Goal: Task Accomplishment & Management: Manage account settings

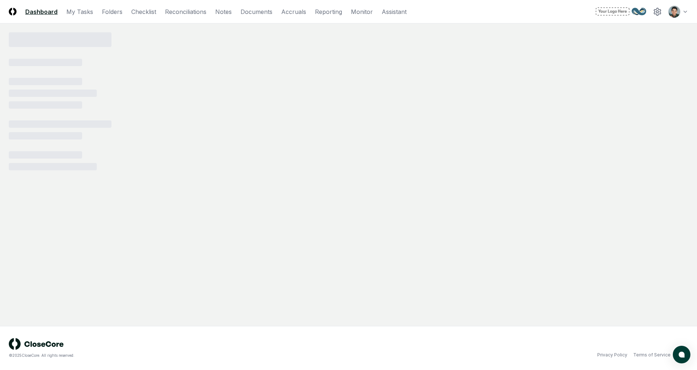
click at [14, 7] on header "CloseCore Dashboard My Tasks Folders Checklist Reconciliations Notes Documents …" at bounding box center [348, 11] width 697 height 23
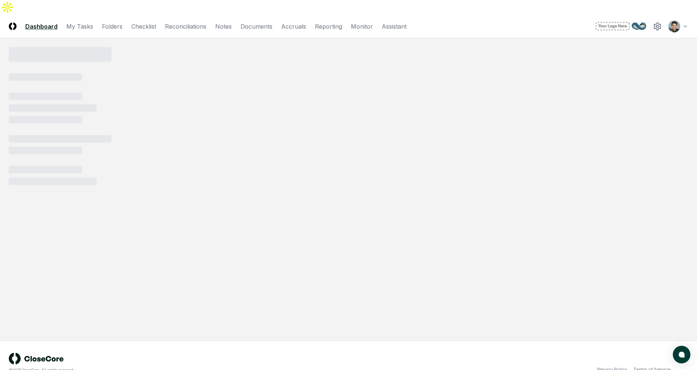
click at [13, 22] on img at bounding box center [13, 26] width 8 height 8
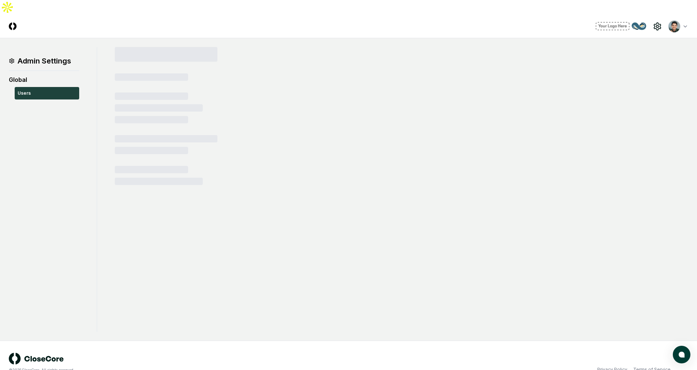
click at [675, 10] on html "CloseCore Toggle navigation menu Toggle user menu Admin Settings Global Users ©…" at bounding box center [348, 192] width 697 height 384
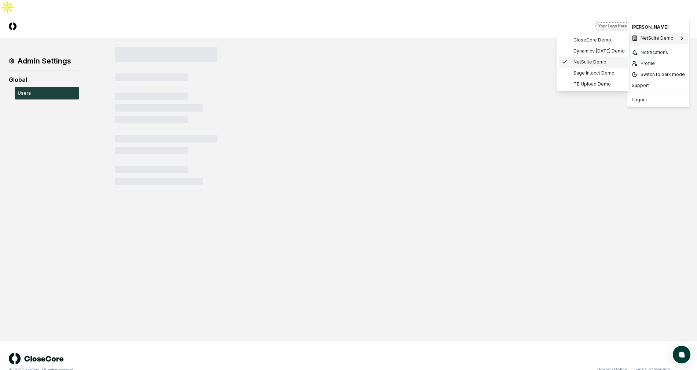
click at [608, 63] on div "NetSuite Demo" at bounding box center [593, 61] width 69 height 11
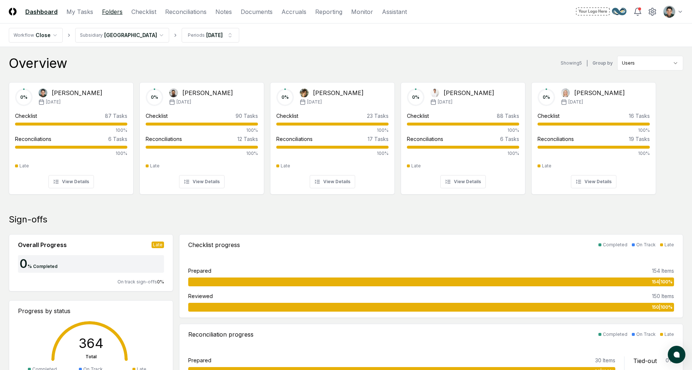
click at [116, 14] on link "Folders" at bounding box center [112, 11] width 21 height 9
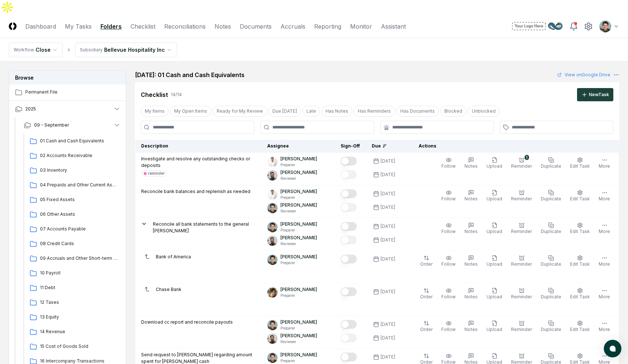
click at [408, 38] on nav "Workflow Close Subsidiary Bellevue Hospitality Inc" at bounding box center [314, 49] width 628 height 23
click at [65, 122] on span "09 - September" at bounding box center [51, 125] width 35 height 7
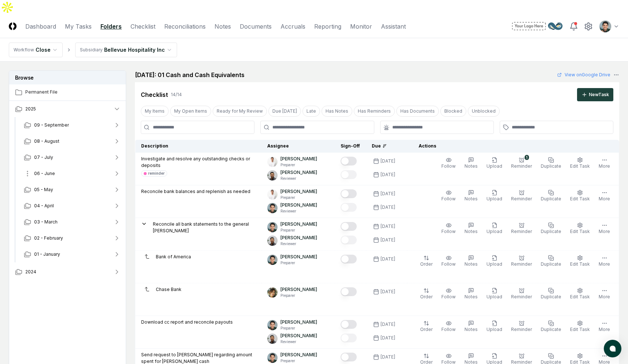
click at [61, 165] on button "06 - June" at bounding box center [72, 173] width 109 height 16
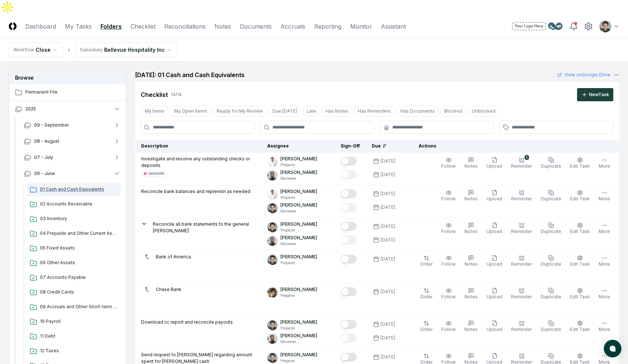
click at [59, 186] on span "01 Cash and Cash Equivalents" at bounding box center [79, 189] width 78 height 7
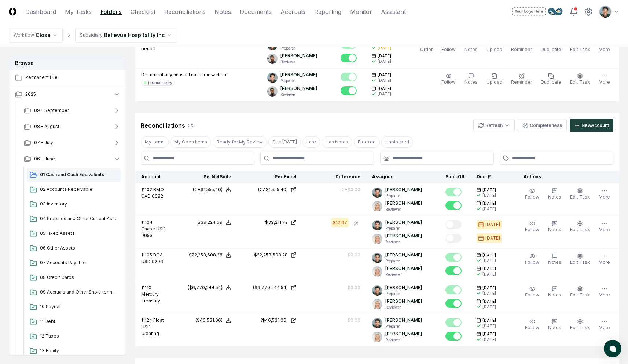
scroll to position [511, 0]
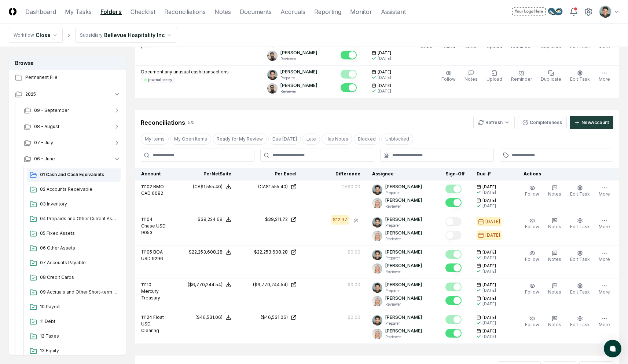
click at [79, 226] on ul "01 Cash and Cash Equivalents 02 Accounts Receivable 03 Inventory 04 Prepaids an…" at bounding box center [74, 350] width 94 height 365
click at [80, 223] on div "04 Prepaids and Other Current Assets" at bounding box center [74, 218] width 94 height 13
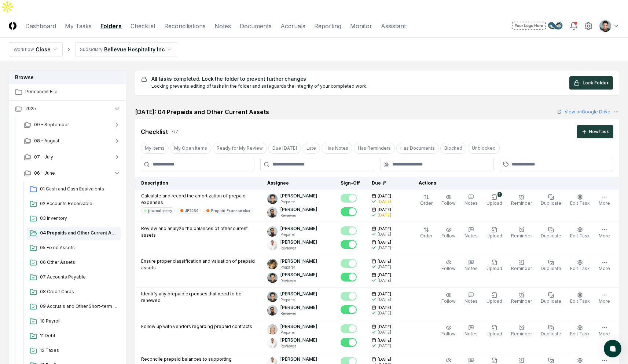
scroll to position [540, 0]
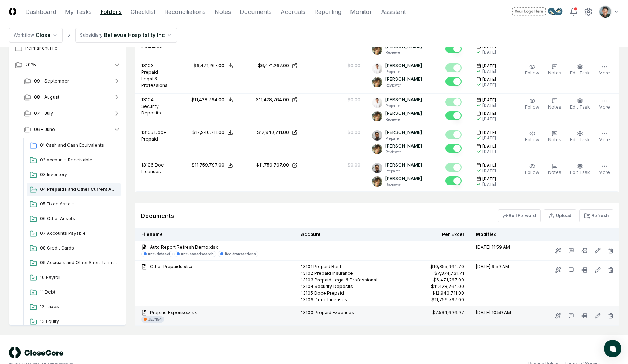
click at [158, 316] on div "JE7454" at bounding box center [155, 319] width 14 height 6
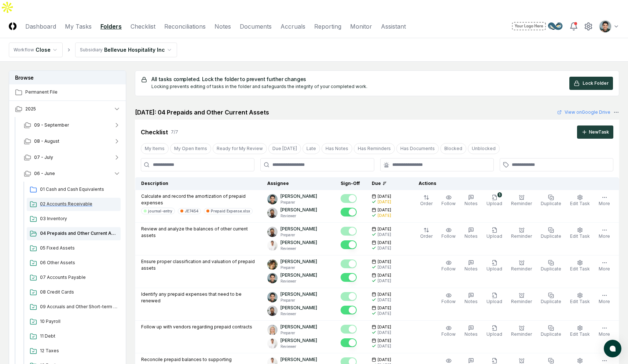
scroll to position [3, 0]
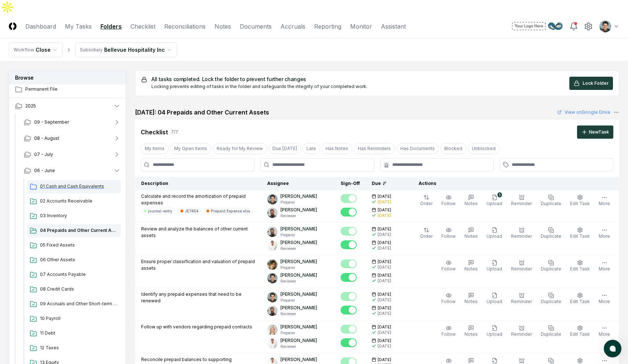
click at [87, 183] on span "01 Cash and Cash Equivalents" at bounding box center [79, 186] width 78 height 7
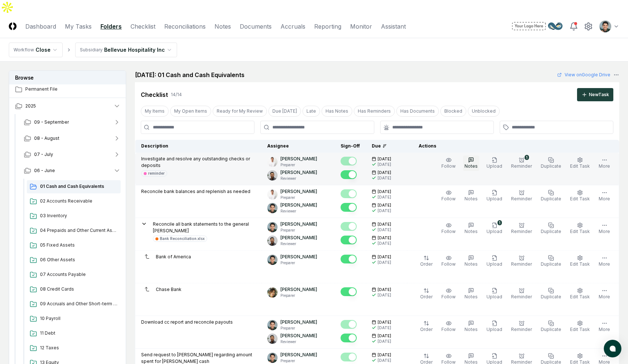
click at [476, 163] on span "Notes" at bounding box center [471, 166] width 13 height 6
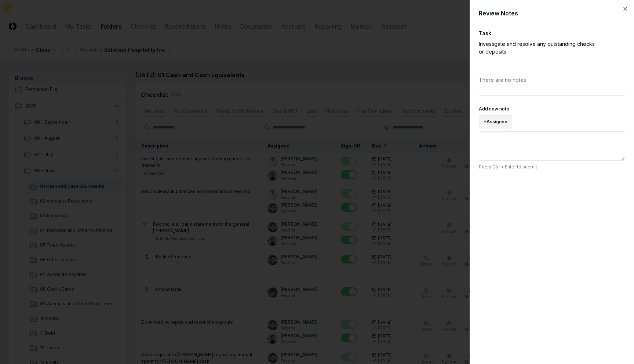
click at [506, 119] on button "+ Assignee" at bounding box center [495, 121] width 33 height 13
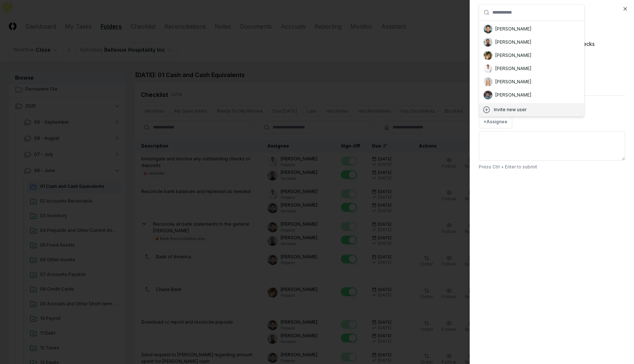
click at [554, 189] on div "Review Notes Task Investigate and resolve any outstanding checks or deposits Th…" at bounding box center [551, 182] width 164 height 364
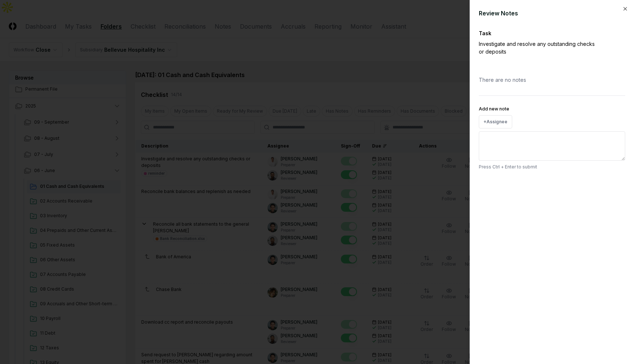
click at [415, 64] on div at bounding box center [317, 182] width 634 height 364
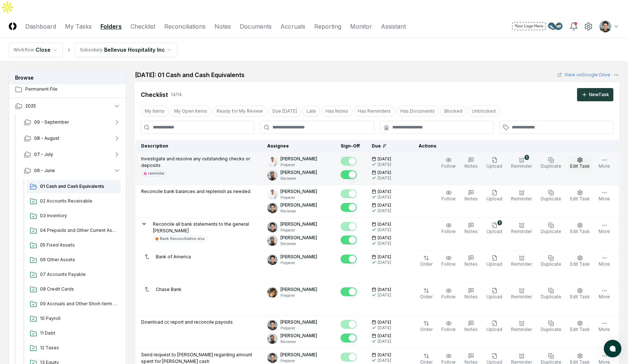
click at [587, 155] on button "Edit Task" at bounding box center [580, 162] width 23 height 15
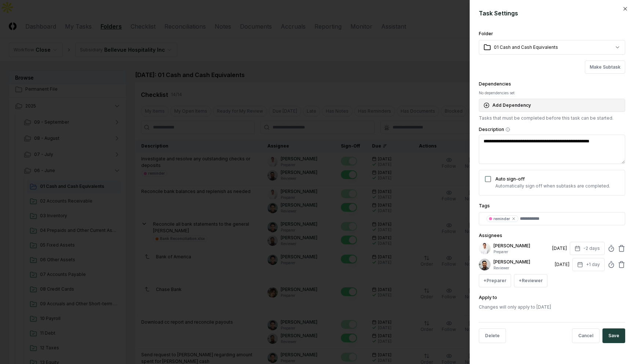
click at [549, 108] on button "Add Dependency" at bounding box center [552, 105] width 146 height 13
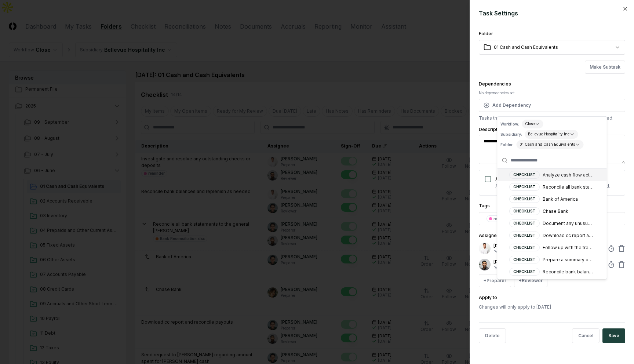
click at [557, 83] on div "**********" at bounding box center [552, 101] width 146 height 42
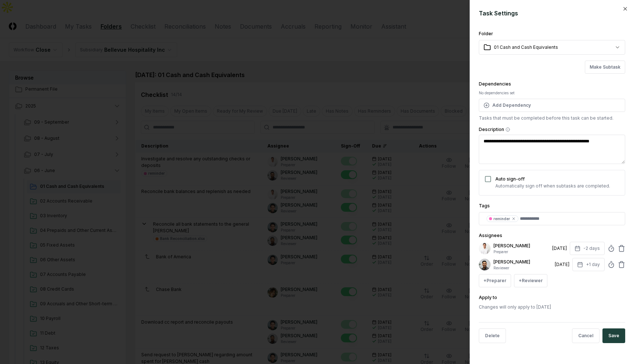
click at [356, 52] on div at bounding box center [317, 182] width 634 height 364
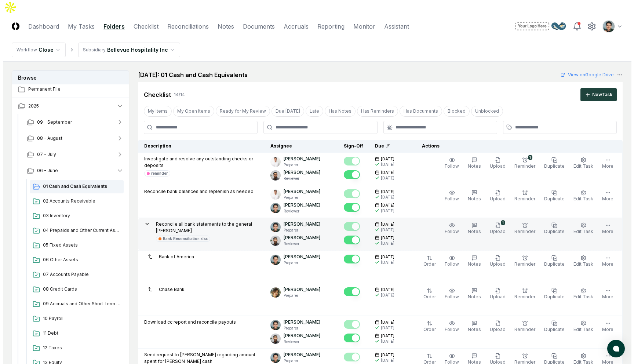
scroll to position [76, 0]
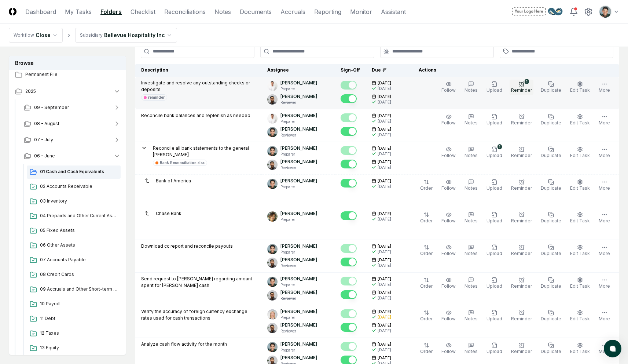
click at [528, 79] on div "1" at bounding box center [527, 81] width 4 height 5
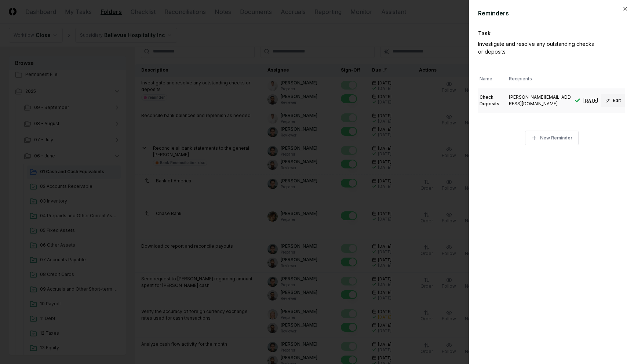
click at [612, 100] on button "Edit" at bounding box center [613, 100] width 24 height 13
type textarea "*"
type input "**********"
type input "**"
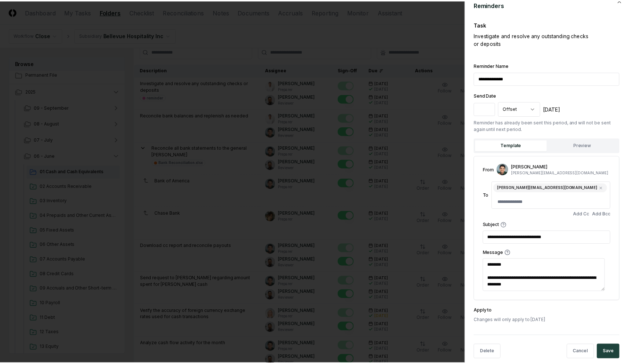
scroll to position [0, 0]
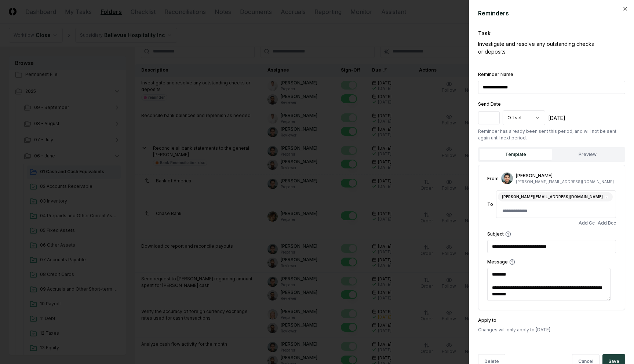
click at [394, 39] on div at bounding box center [317, 182] width 634 height 364
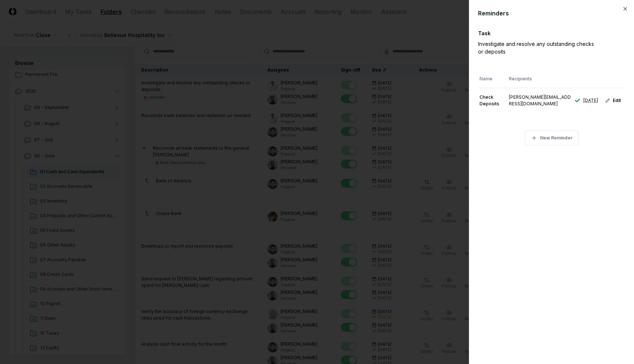
type textarea "*"
click at [408, 63] on div at bounding box center [317, 182] width 634 height 364
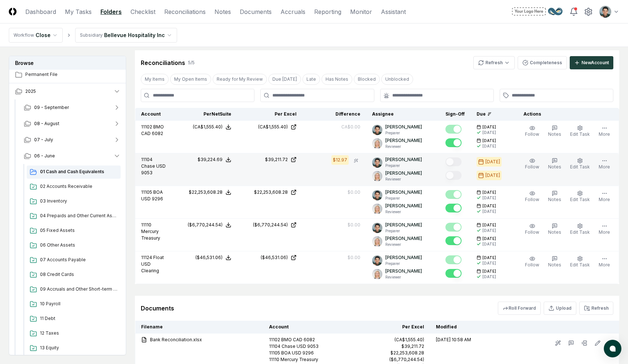
scroll to position [560, 0]
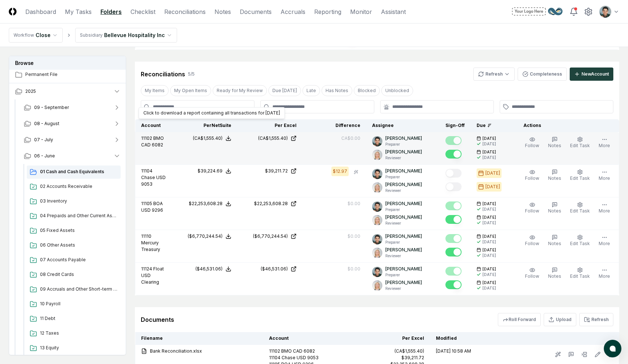
click at [231, 135] on icon at bounding box center [229, 138] width 6 height 6
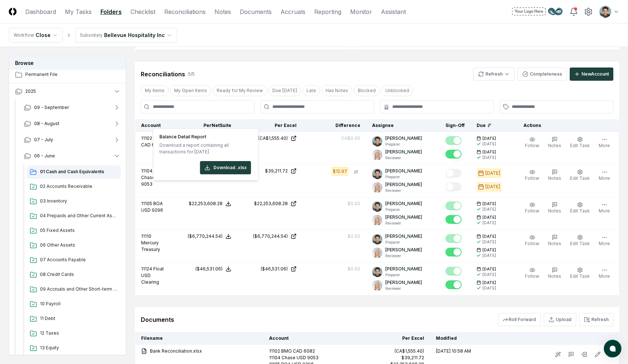
click at [259, 62] on div "Reconciliations 5 / 5 Refresh Completeness New Account" at bounding box center [377, 71] width 484 height 19
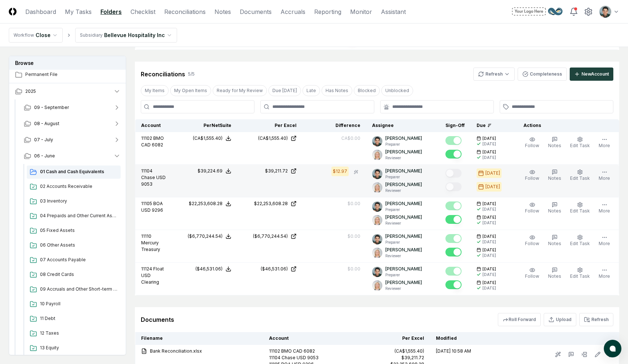
click at [230, 172] on icon at bounding box center [228, 172] width 4 height 1
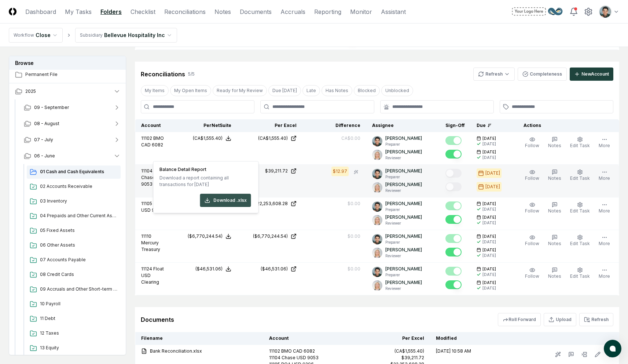
click at [243, 199] on button "Download .xlsx" at bounding box center [225, 200] width 51 height 13
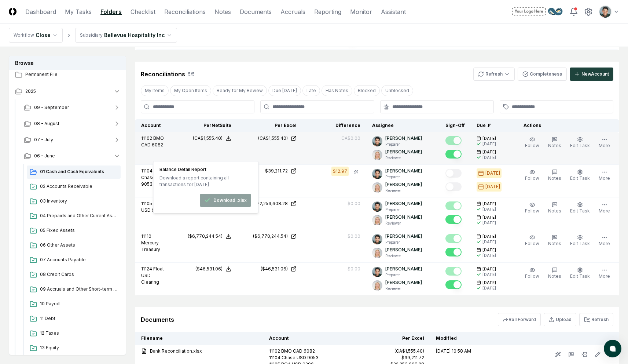
click at [180, 132] on td "(CA$1,555.40)" at bounding box center [204, 148] width 65 height 33
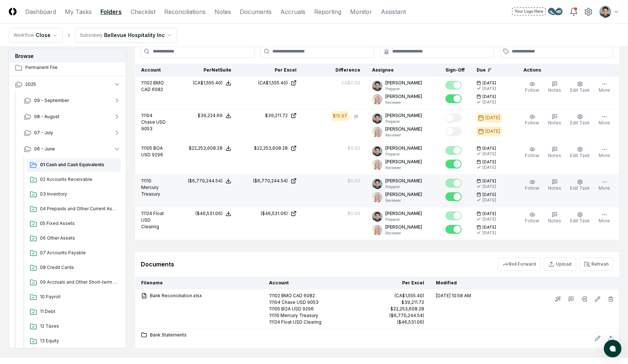
scroll to position [637, 0]
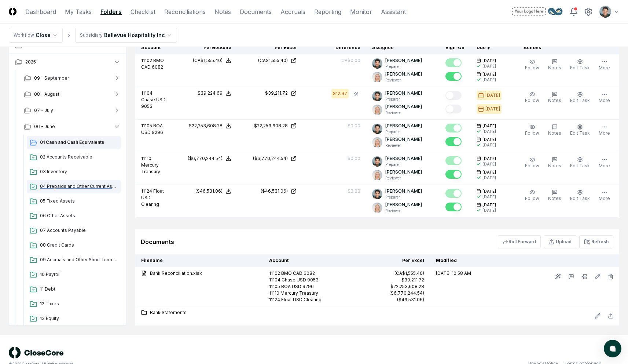
click at [52, 183] on span "04 Prepaids and Other Current Assets" at bounding box center [79, 186] width 78 height 7
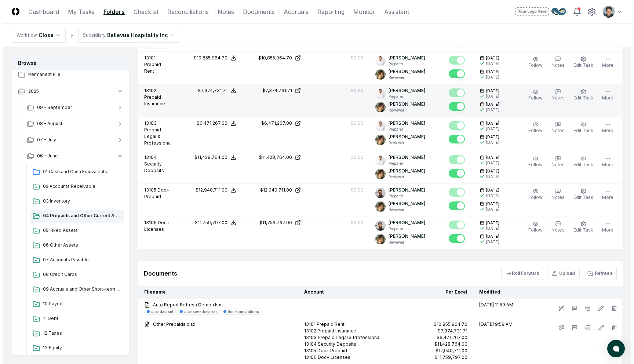
scroll to position [540, 0]
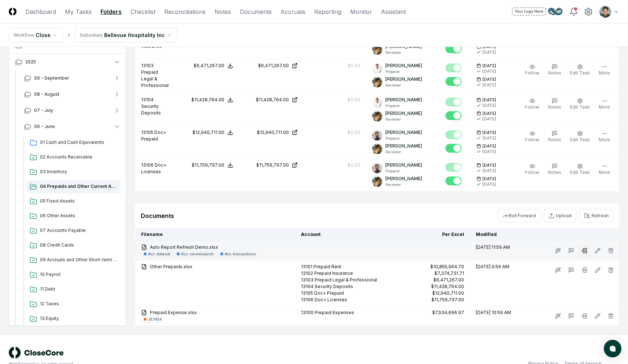
click at [582, 248] on icon at bounding box center [585, 251] width 6 height 6
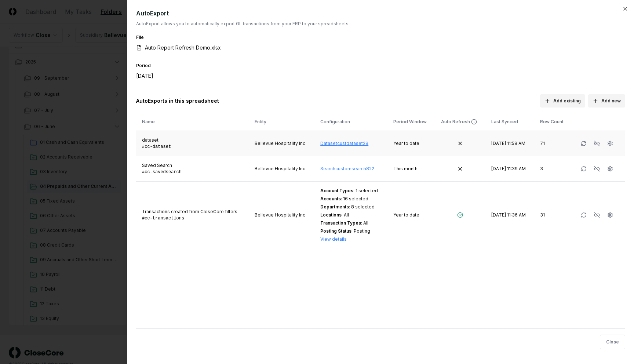
click at [327, 142] on link "Dataset custdataset29" at bounding box center [344, 143] width 48 height 6
click at [349, 166] on td "Search customsearch822" at bounding box center [350, 168] width 73 height 25
click at [349, 167] on link "Search customsearch822" at bounding box center [347, 169] width 54 height 6
click at [609, 219] on button "button" at bounding box center [609, 214] width 13 height 13
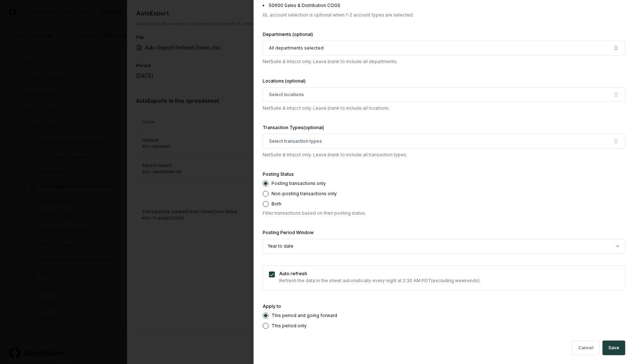
scroll to position [464, 0]
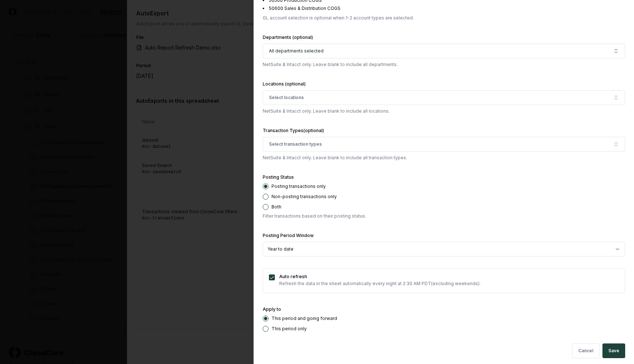
select select "******"
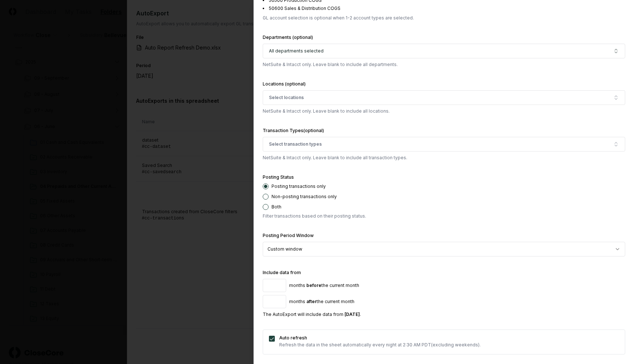
click at [278, 284] on input "*" at bounding box center [274, 285] width 23 height 13
type input "*"
click at [278, 284] on input "*" at bounding box center [274, 285] width 23 height 13
type input "*"
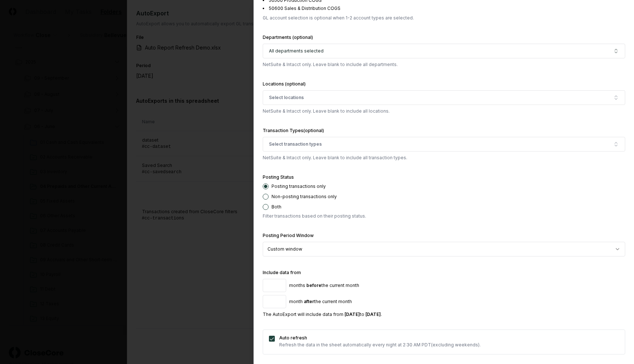
click at [279, 300] on input "*" at bounding box center [274, 301] width 23 height 13
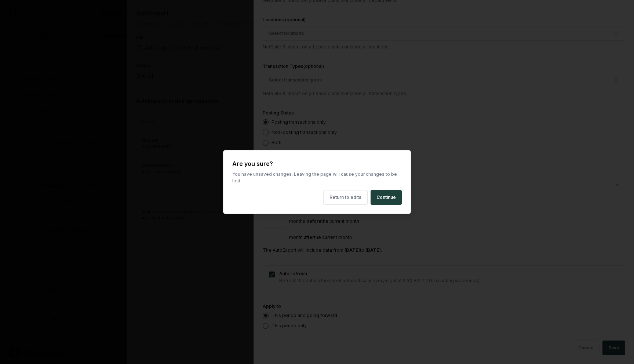
click at [385, 193] on button "Continue" at bounding box center [385, 197] width 31 height 15
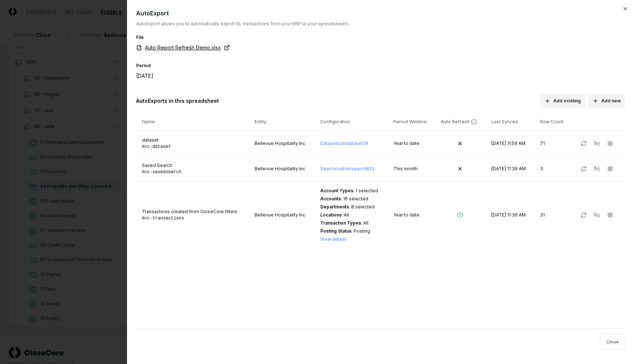
click at [180, 48] on link "Auto Report Refresh Demo.xlsx" at bounding box center [183, 48] width 94 height 8
click at [106, 98] on div at bounding box center [317, 182] width 634 height 364
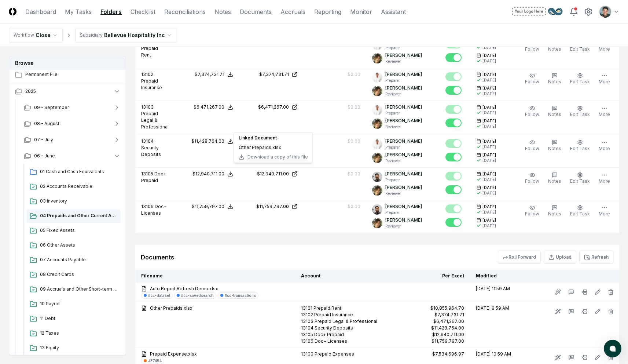
scroll to position [540, 0]
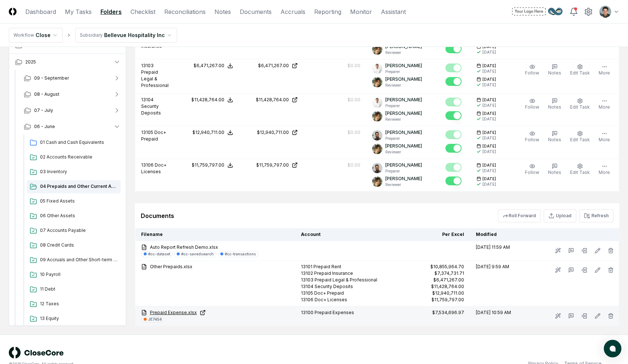
click at [166, 309] on link "Prepaid Expense.xlsx" at bounding box center [215, 312] width 148 height 7
click at [148, 316] on div "JE7454" at bounding box center [155, 319] width 14 height 6
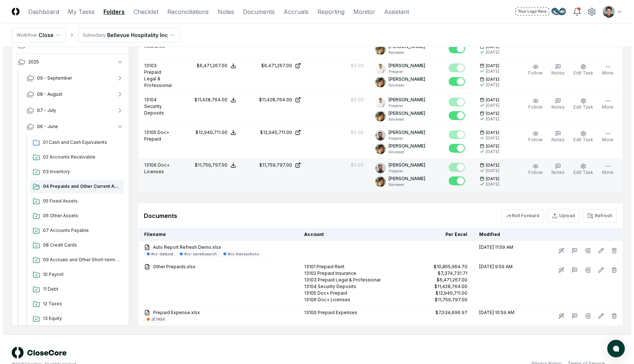
scroll to position [0, 0]
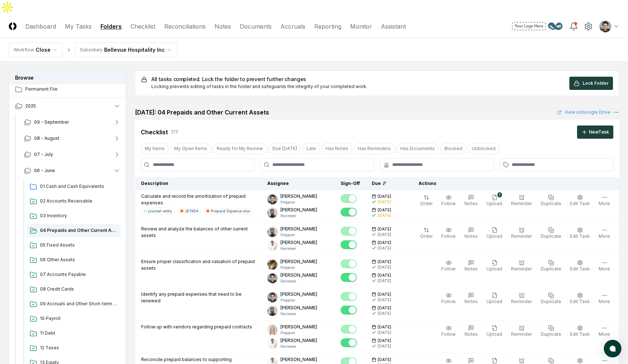
click at [287, 120] on div "Checklist 7 / 7 New Task" at bounding box center [377, 129] width 484 height 19
click at [535, 142] on div "Checklist 7 / 7 New Task My Items My Open Items Ready for My Review Due Today L…" at bounding box center [377, 269] width 484 height 299
click at [535, 158] on div at bounding box center [557, 164] width 114 height 13
click at [535, 161] on input "text" at bounding box center [560, 164] width 97 height 7
click at [516, 125] on div "Checklist 7 / 7 New Task" at bounding box center [377, 131] width 473 height 13
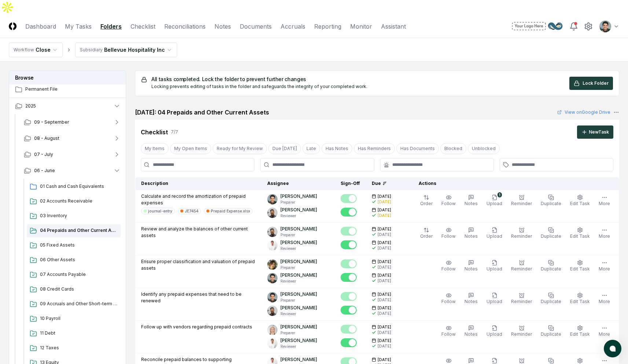
click at [302, 120] on div "Checklist 7 / 7 New Task" at bounding box center [377, 129] width 484 height 19
click at [250, 22] on link "Documents" at bounding box center [256, 26] width 32 height 9
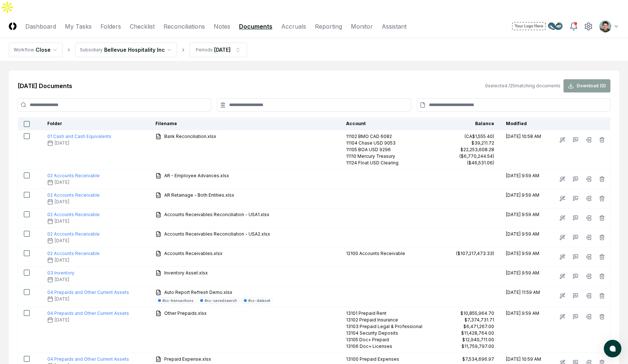
click at [467, 98] on input at bounding box center [514, 104] width 194 height 13
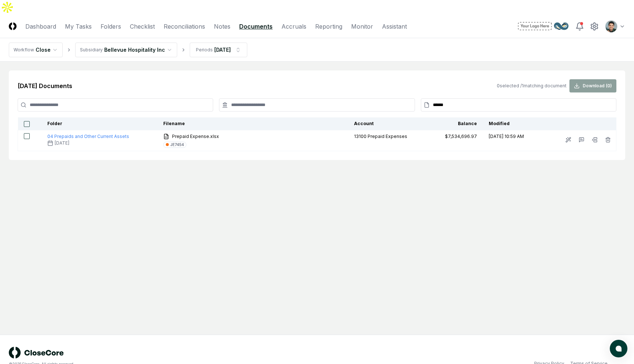
type input "******"
click at [324, 62] on main "Jun 2025 Documents 0 selected / 1 matching document Download ( 0 ) ****** Folde…" at bounding box center [317, 198] width 634 height 273
click at [208, 33] on html "CloseCore Dashboard My Tasks Folders Checklist Reconciliations Notes Documents …" at bounding box center [317, 189] width 634 height 378
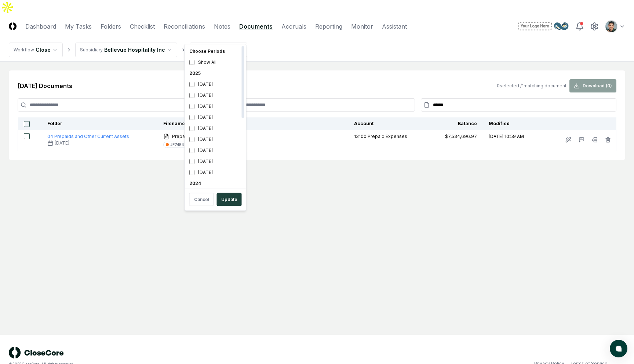
click at [194, 74] on div "2025" at bounding box center [215, 73] width 58 height 11
click at [197, 65] on div "2025" at bounding box center [215, 67] width 58 height 11
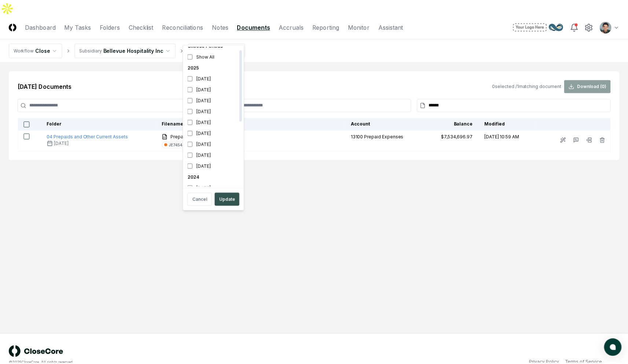
scroll to position [13, 0]
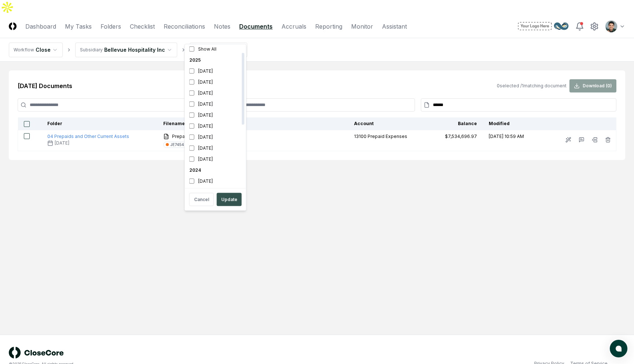
click at [230, 198] on button "Update" at bounding box center [229, 199] width 25 height 13
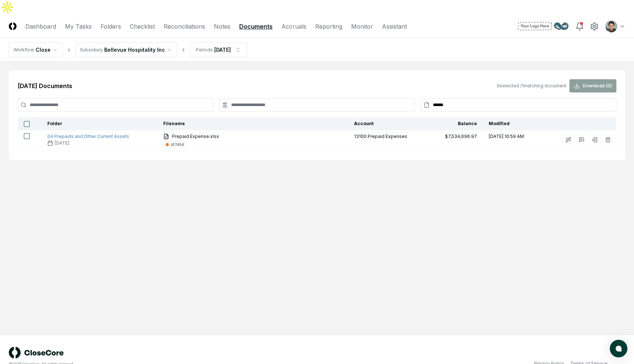
click at [28, 121] on button "button" at bounding box center [27, 124] width 6 height 6
click at [26, 121] on button "button" at bounding box center [27, 124] width 6 height 6
click at [348, 62] on main "Jun 2025 Documents 0 selected / 1 matching document Download ( 0 ) ****** Folde…" at bounding box center [317, 198] width 634 height 273
click at [477, 98] on input "******" at bounding box center [518, 104] width 195 height 13
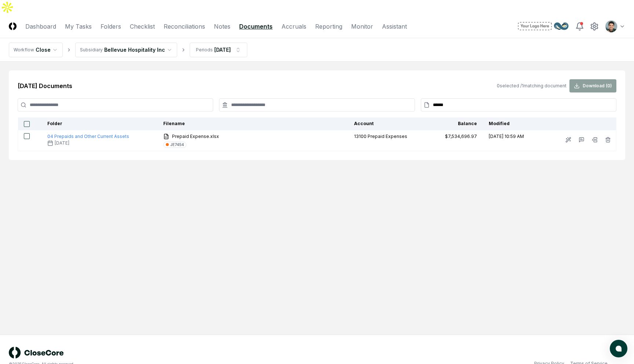
click at [477, 98] on input "******" at bounding box center [518, 104] width 195 height 13
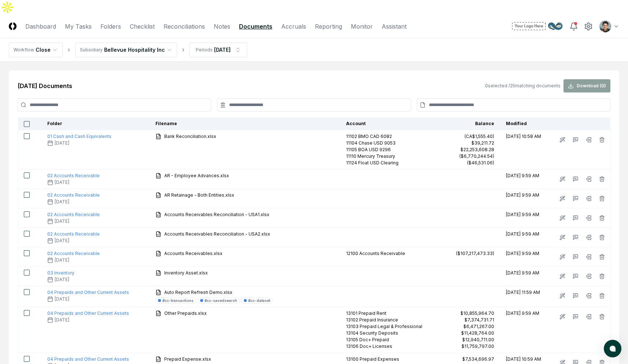
click at [325, 79] on div "Jun 2025 Documents 0 selected / 25 matching documents Download ( 0 )" at bounding box center [314, 85] width 593 height 13
click at [105, 22] on link "Folders" at bounding box center [110, 26] width 21 height 9
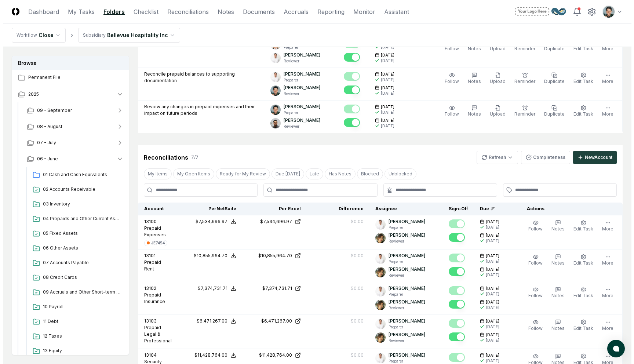
scroll to position [540, 0]
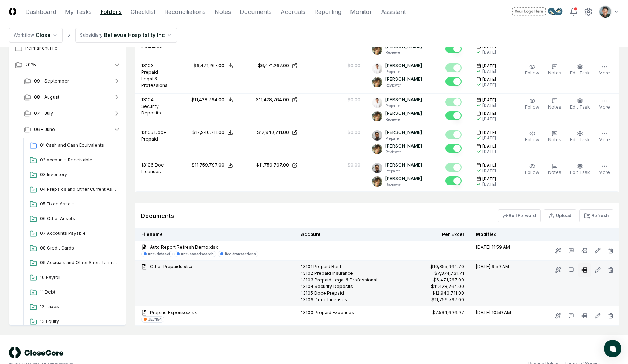
click at [582, 269] on icon at bounding box center [582, 269] width 1 height 1
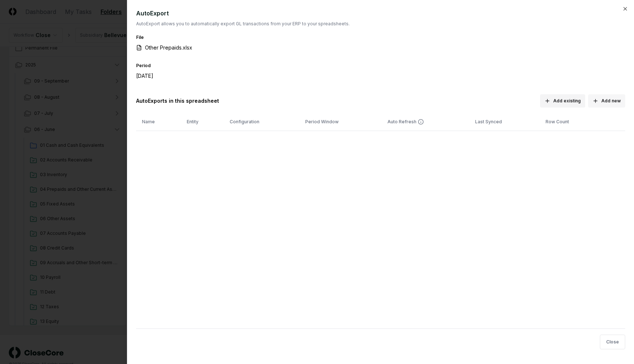
click at [601, 99] on button "Add new" at bounding box center [606, 100] width 37 height 13
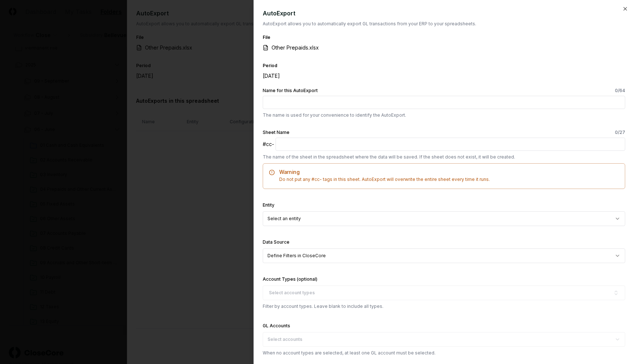
click at [481, 66] on div "Period June 2025" at bounding box center [444, 74] width 362 height 27
click at [346, 105] on input "Name for this AutoExport 0 /64" at bounding box center [444, 102] width 362 height 13
click at [362, 86] on div "Period June 2025" at bounding box center [444, 74] width 362 height 27
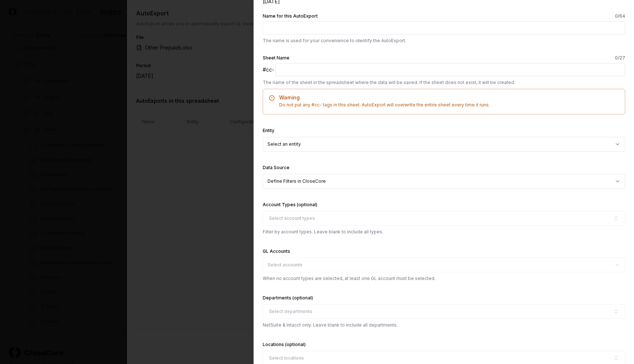
scroll to position [103, 0]
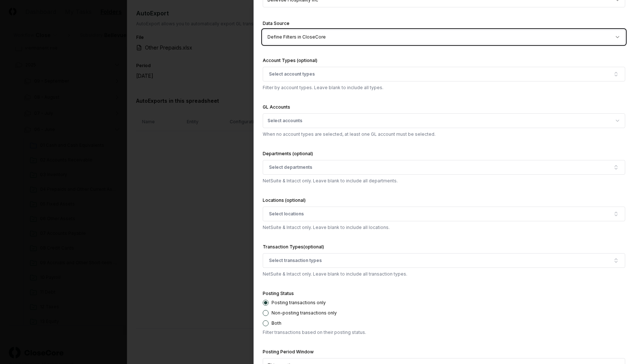
scroll to position [338, 0]
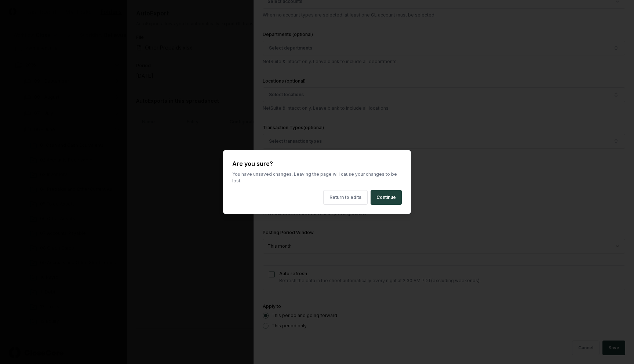
click at [384, 190] on button "Continue" at bounding box center [385, 197] width 31 height 15
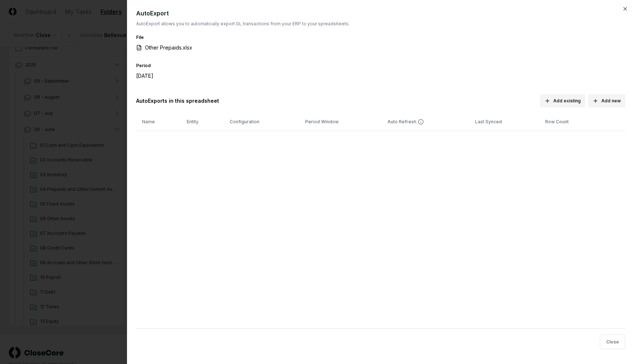
click at [104, 159] on div at bounding box center [317, 182] width 634 height 364
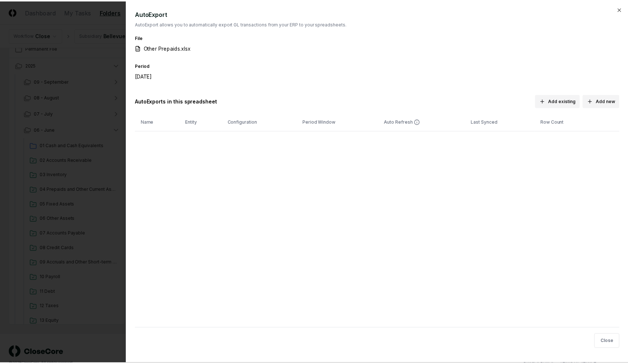
scroll to position [538, 0]
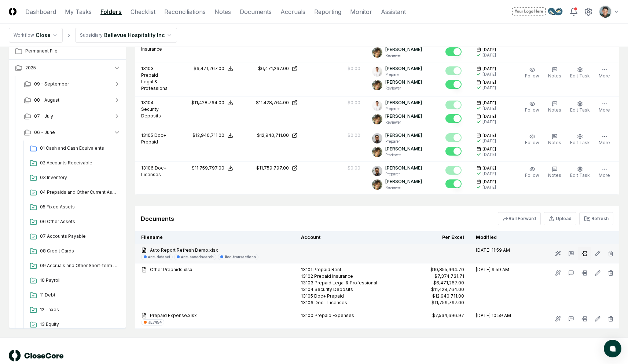
click at [584, 251] on rect at bounding box center [584, 252] width 3 height 2
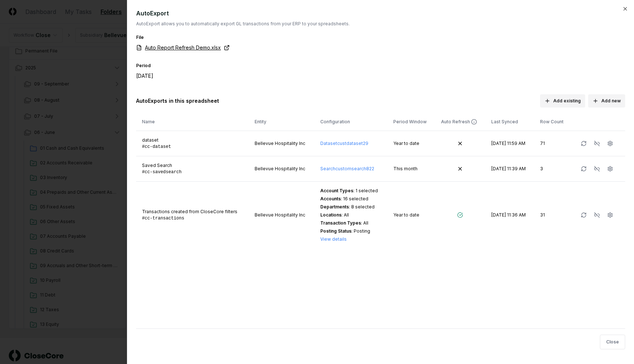
click at [175, 49] on link "Auto Report Refresh Demo.xlsx" at bounding box center [183, 48] width 94 height 8
click at [98, 125] on div at bounding box center [317, 182] width 634 height 364
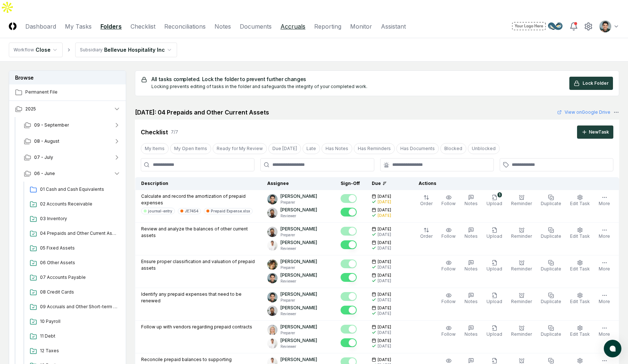
click at [295, 22] on link "Accruals" at bounding box center [293, 26] width 25 height 9
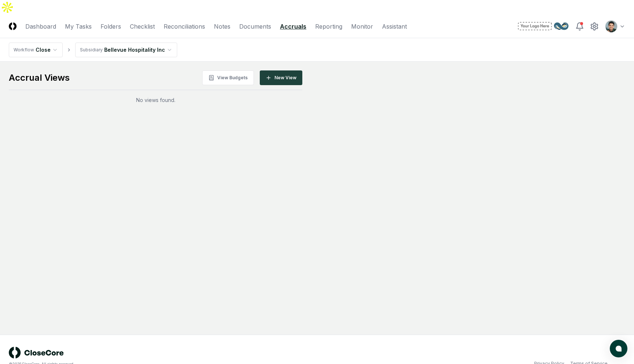
click at [454, 115] on main "Accrual Views View Budgets New View No views found." at bounding box center [317, 198] width 634 height 273
click at [483, 121] on main "Accrual Views View Budgets New View No views found." at bounding box center [317, 198] width 634 height 273
click at [445, 62] on main "Accrual Views View Budgets New View No views found." at bounding box center [317, 198] width 634 height 273
click at [453, 70] on main "Accrual Views View Budgets New View No views found." at bounding box center [317, 86] width 616 height 33
click at [330, 15] on header "CloseCore Dashboard My Tasks Folders Checklist Reconciliations Notes Documents …" at bounding box center [317, 26] width 634 height 23
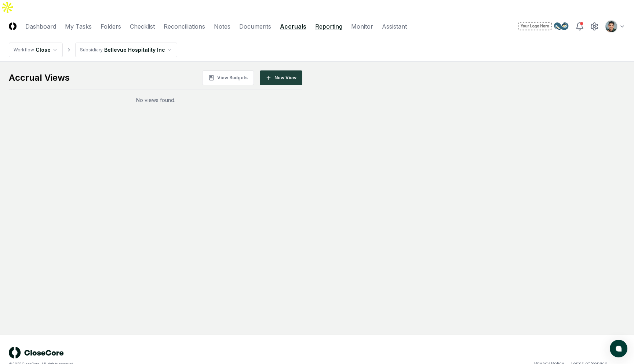
click at [327, 22] on link "Reporting" at bounding box center [328, 26] width 27 height 9
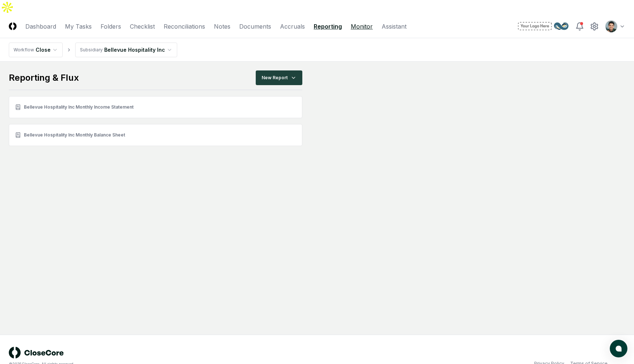
click at [363, 22] on link "Monitor" at bounding box center [362, 26] width 22 height 9
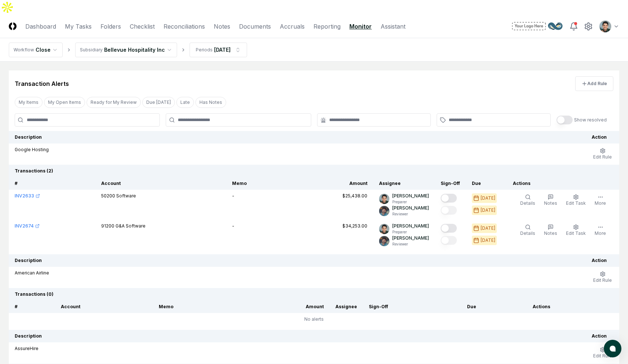
click at [316, 70] on div "Transaction Alerts Add Rule" at bounding box center [314, 80] width 611 height 21
click at [334, 70] on div "Transaction Alerts Add Rule" at bounding box center [314, 80] width 611 height 21
click at [320, 70] on div "Transaction Alerts Add Rule" at bounding box center [314, 80] width 611 height 21
